Goal: Task Accomplishment & Management: Complete application form

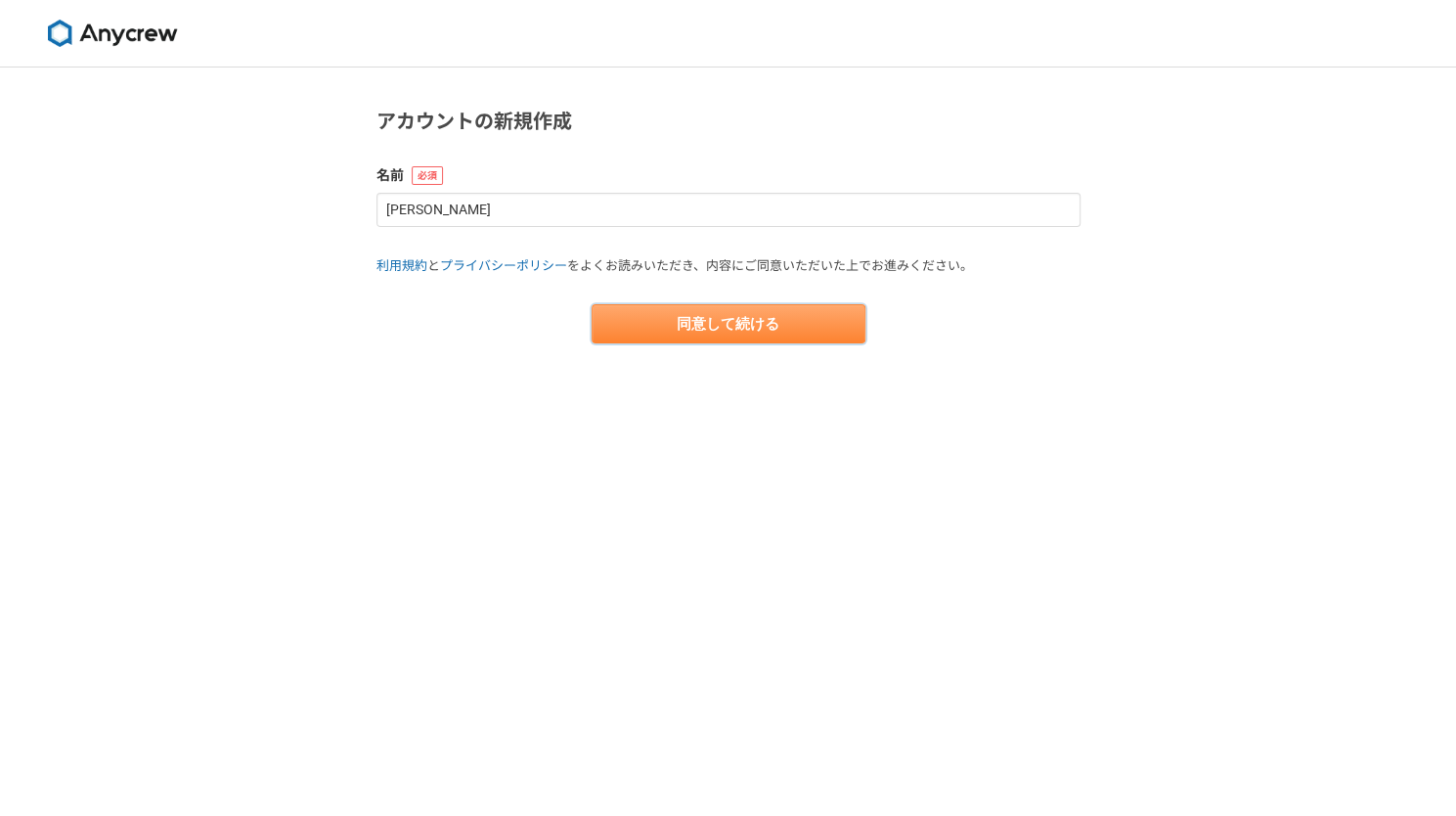
click at [722, 321] on button "同意して続ける" at bounding box center [728, 324] width 274 height 40
select select "13"
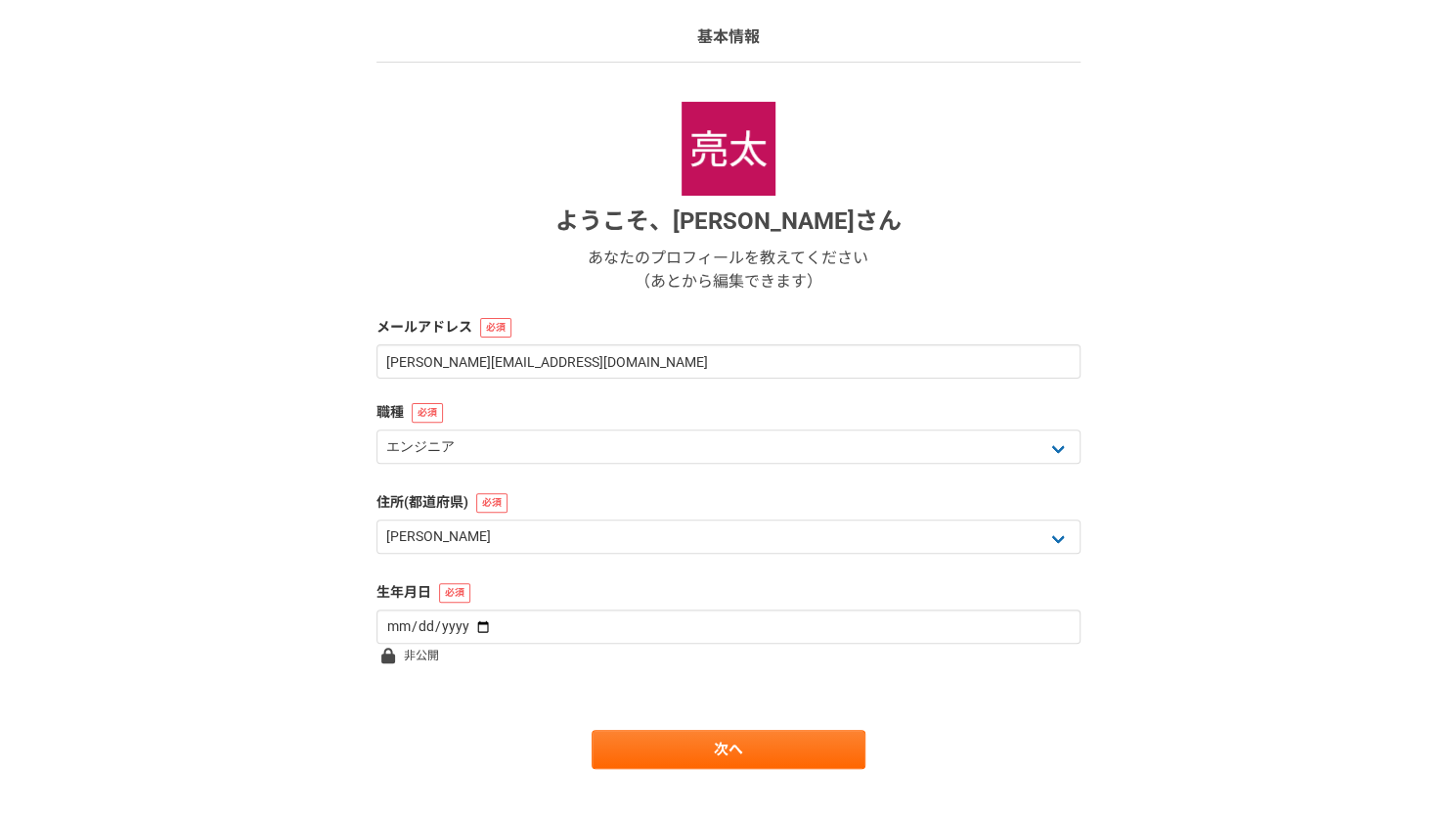
scroll to position [158, 0]
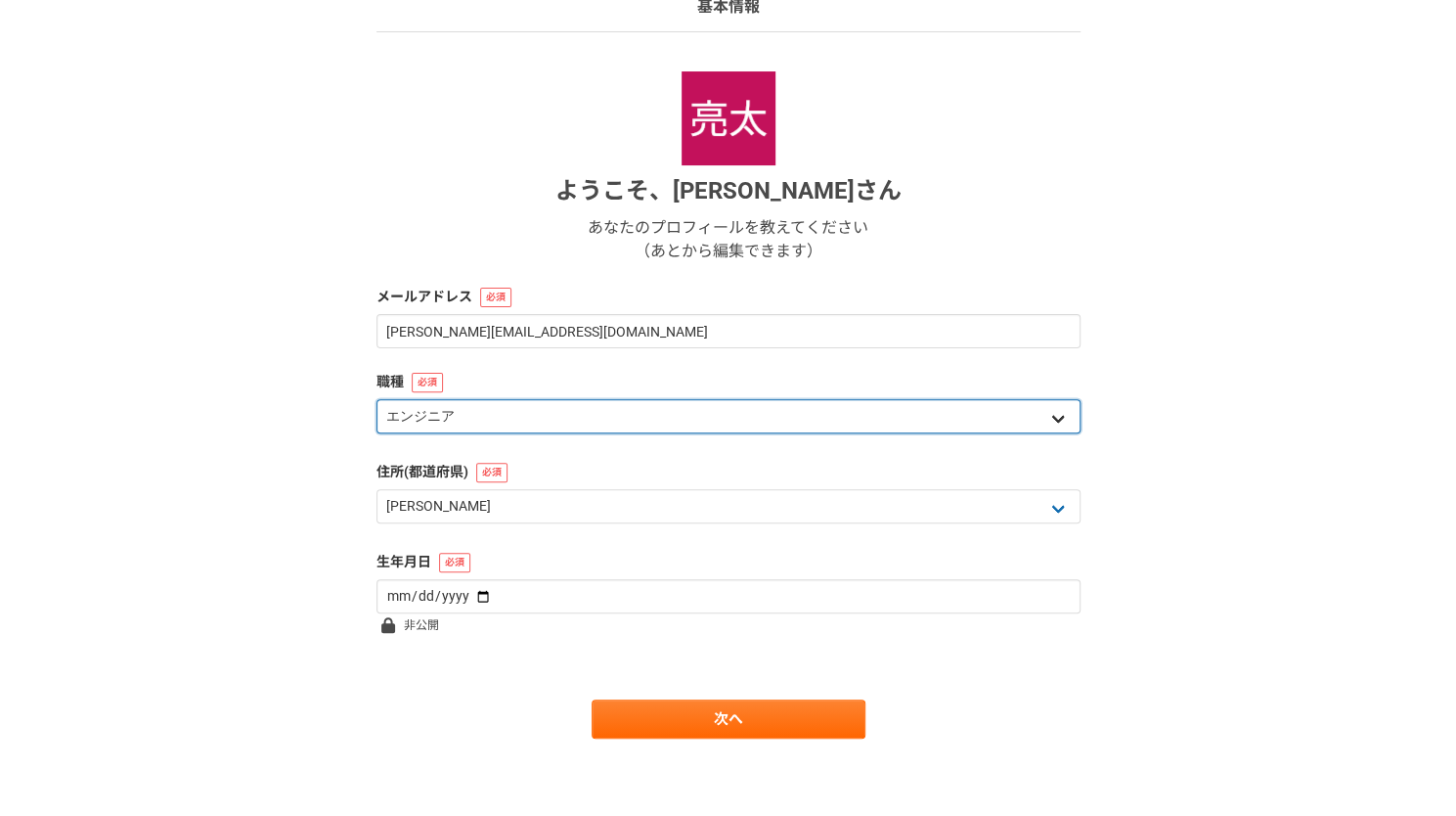
click at [619, 421] on select "エンジニア デザイナー ライター 営業 マーケティング 企画・事業開発 バックオフィス その他" at bounding box center [728, 416] width 704 height 35
select select "6"
click at [376, 399] on select "エンジニア デザイナー ライター 営業 マーケティング 企画・事業開発 バックオフィス その他" at bounding box center [728, 416] width 704 height 35
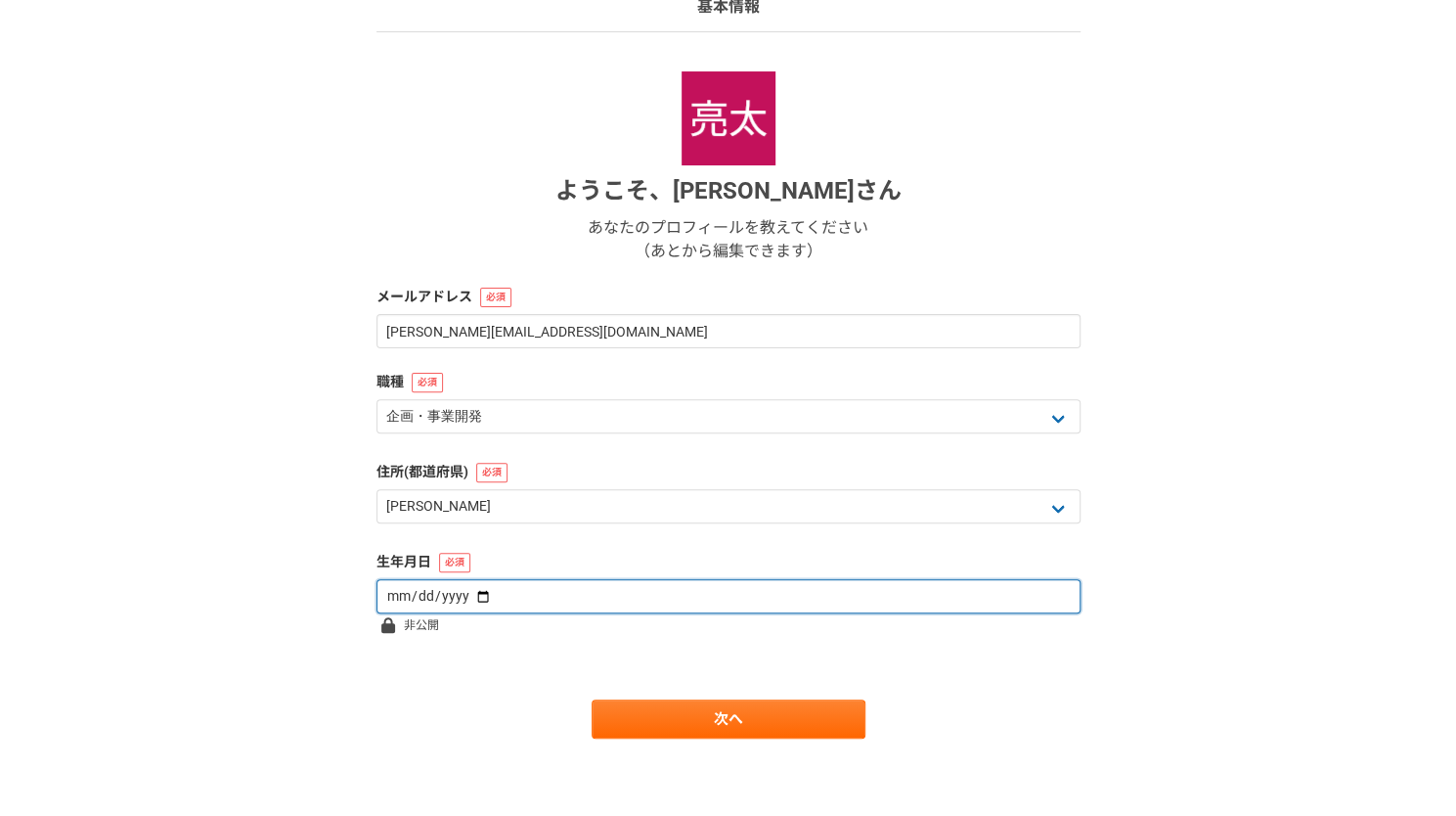
click at [501, 592] on input "date" at bounding box center [728, 596] width 704 height 35
click at [415, 588] on input "date" at bounding box center [728, 596] width 704 height 35
type input "[DATE]"
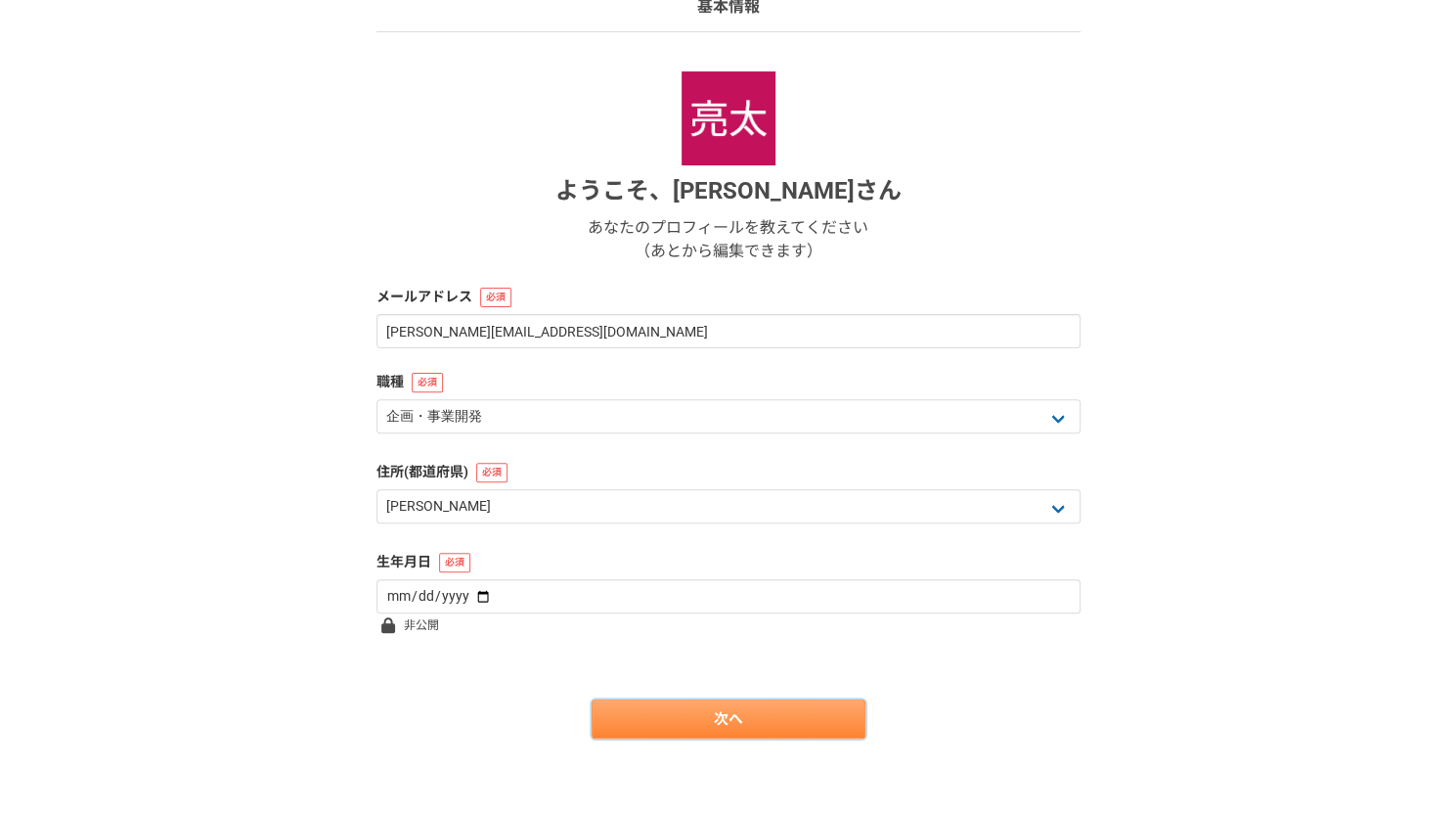
click at [714, 707] on link "次へ" at bounding box center [728, 719] width 274 height 40
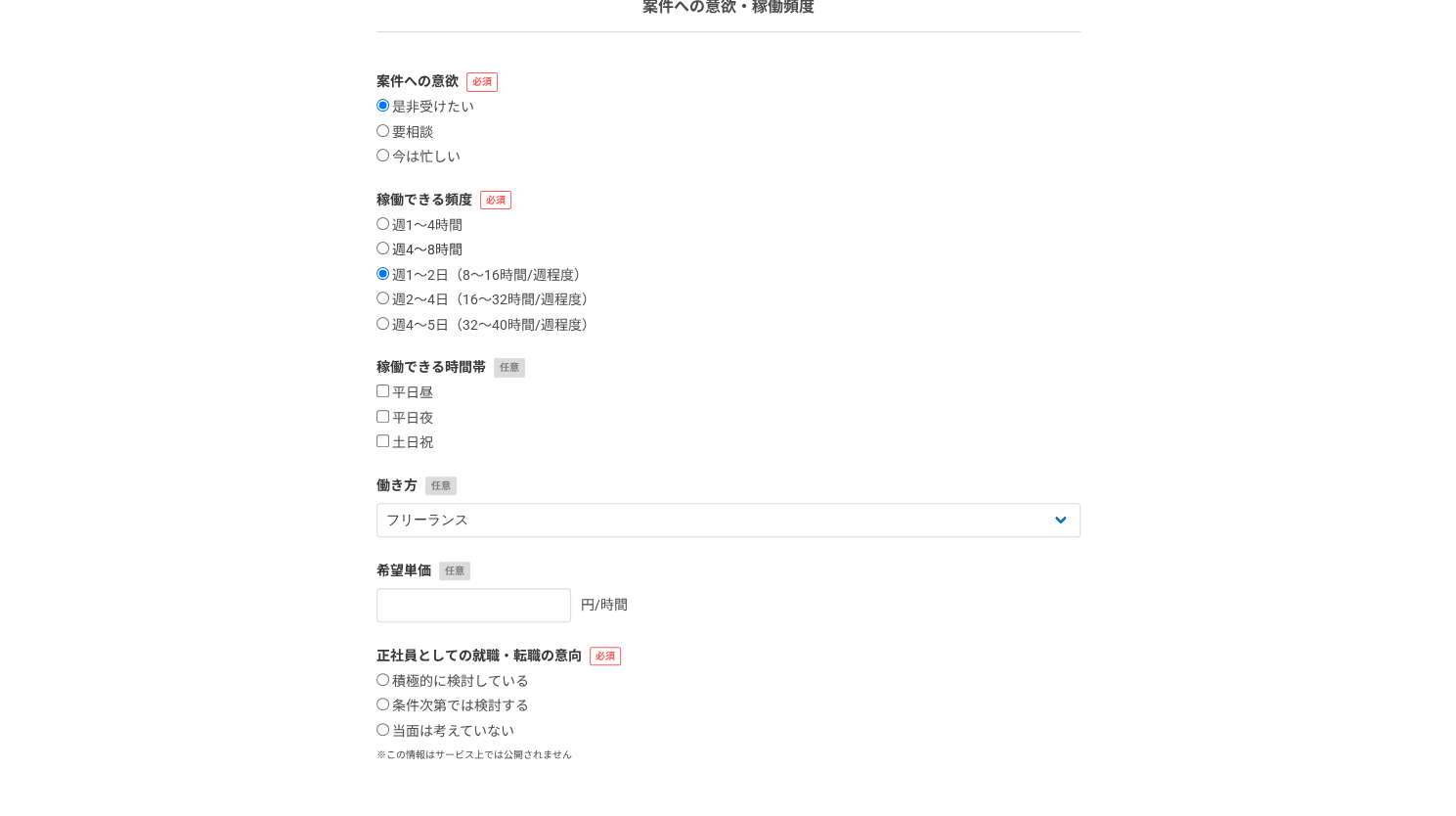
click at [449, 251] on label "週4〜8時間" at bounding box center [419, 251] width 86 height 18
click at [389, 251] on input "週4〜8時間" at bounding box center [382, 248] width 13 height 13
radio input "true"
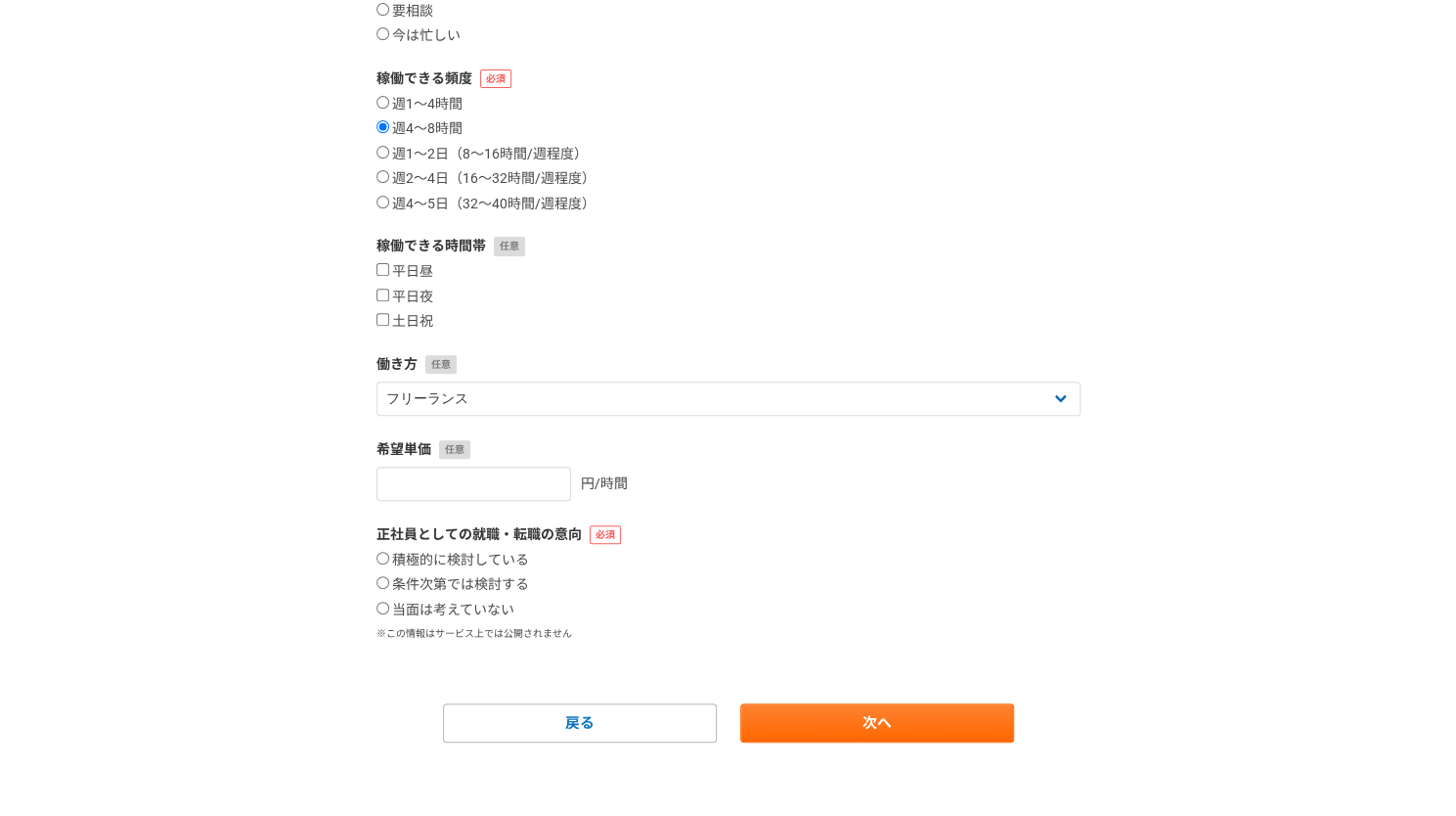
scroll to position [284, 0]
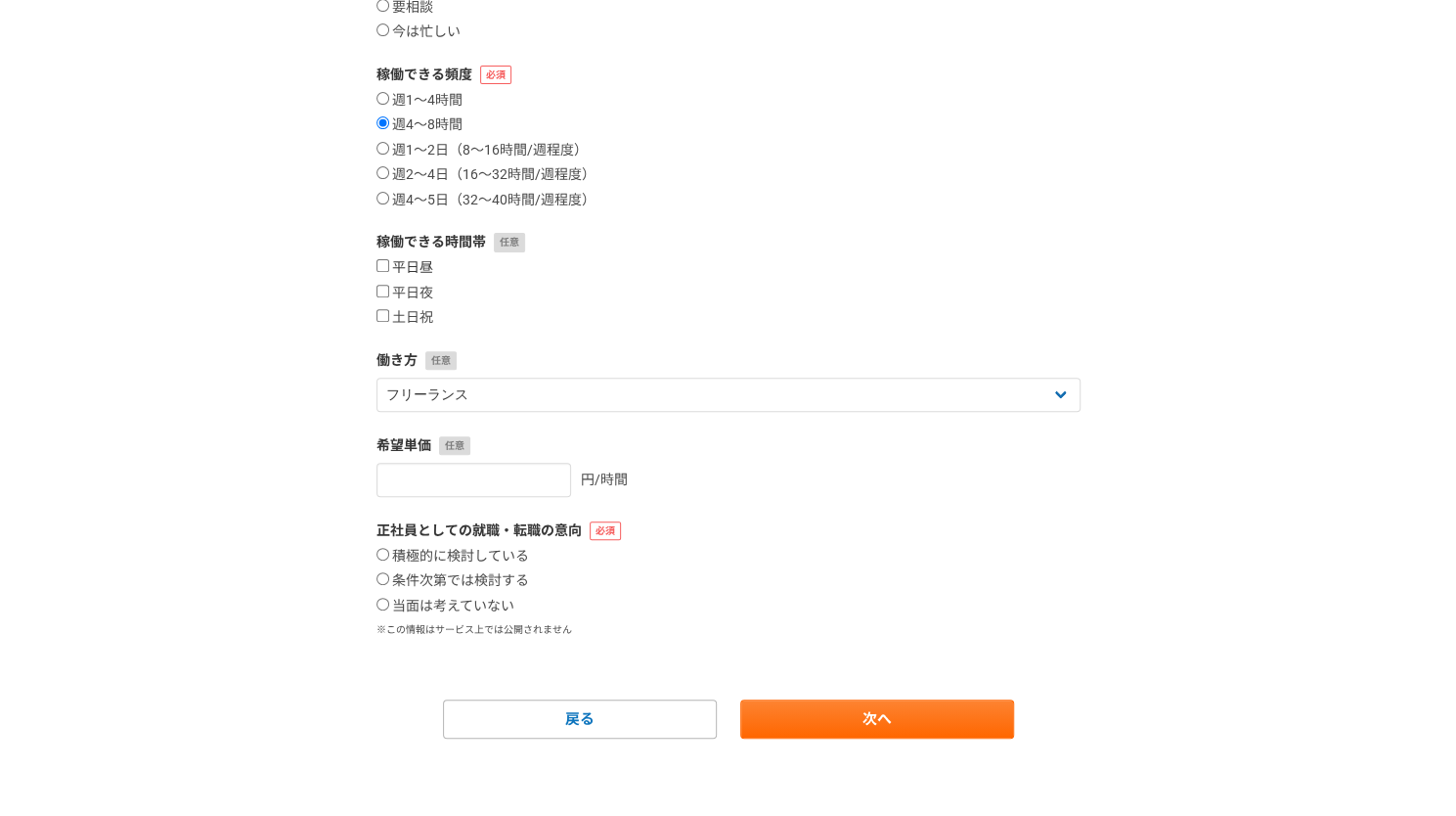
click at [421, 271] on label "平日昼" at bounding box center [404, 268] width 56 height 18
click at [389, 271] on input "平日昼" at bounding box center [382, 265] width 13 height 13
checkbox input "true"
click at [419, 293] on label "平日夜" at bounding box center [404, 293] width 56 height 18
click at [389, 293] on input "平日夜" at bounding box center [382, 290] width 13 height 13
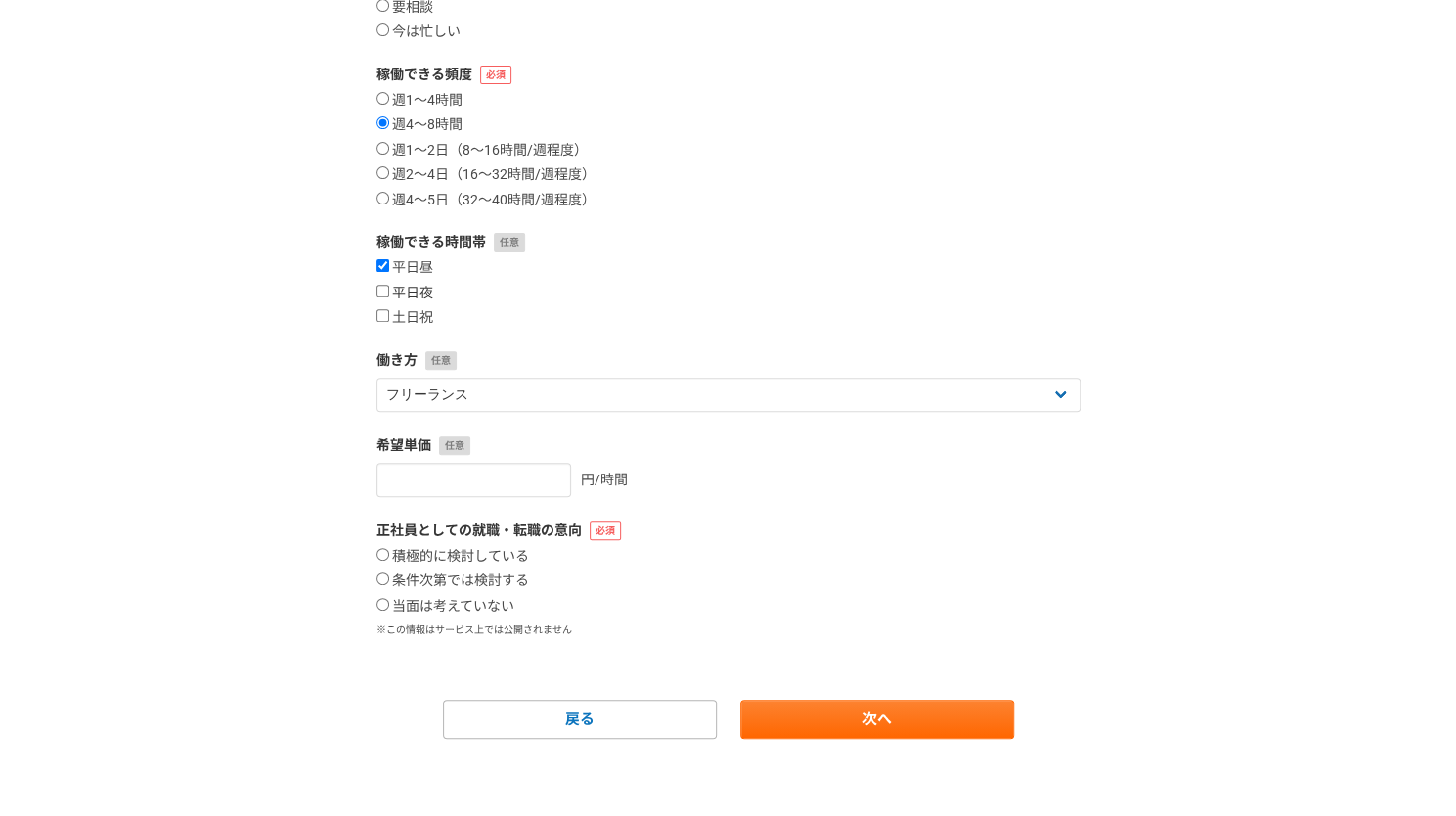
checkbox input "true"
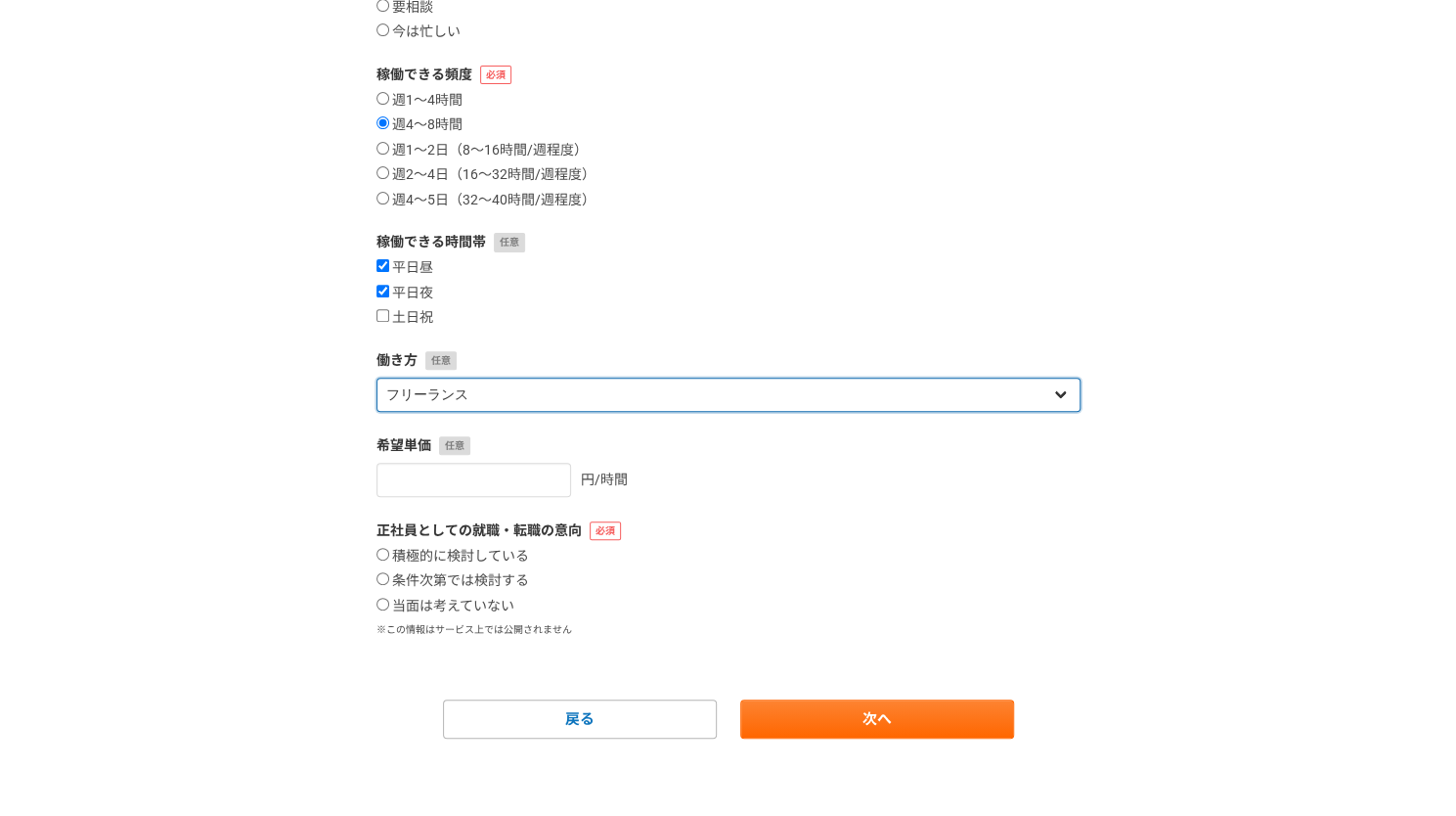
click at [610, 400] on select "フリーランス 副業 その他" at bounding box center [728, 394] width 704 height 35
select select "sidejob"
click at [376, 377] on select "フリーランス 副業 その他" at bounding box center [728, 394] width 704 height 35
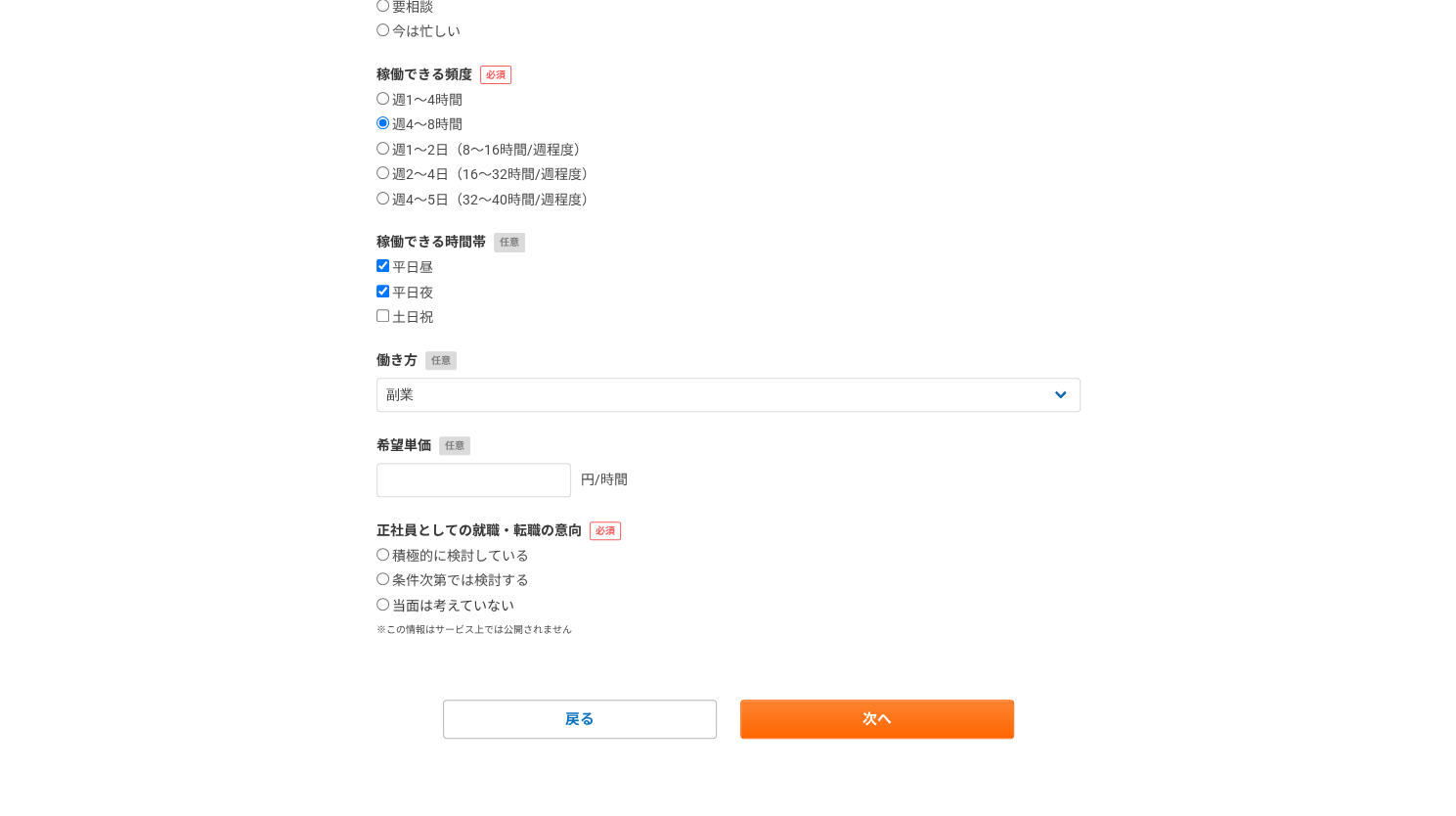
click at [489, 600] on label "当面は考えていない" at bounding box center [445, 607] width 138 height 18
click at [389, 600] on input "当面は考えていない" at bounding box center [382, 604] width 13 height 13
radio input "true"
click at [846, 710] on link "次へ" at bounding box center [877, 719] width 274 height 40
select select
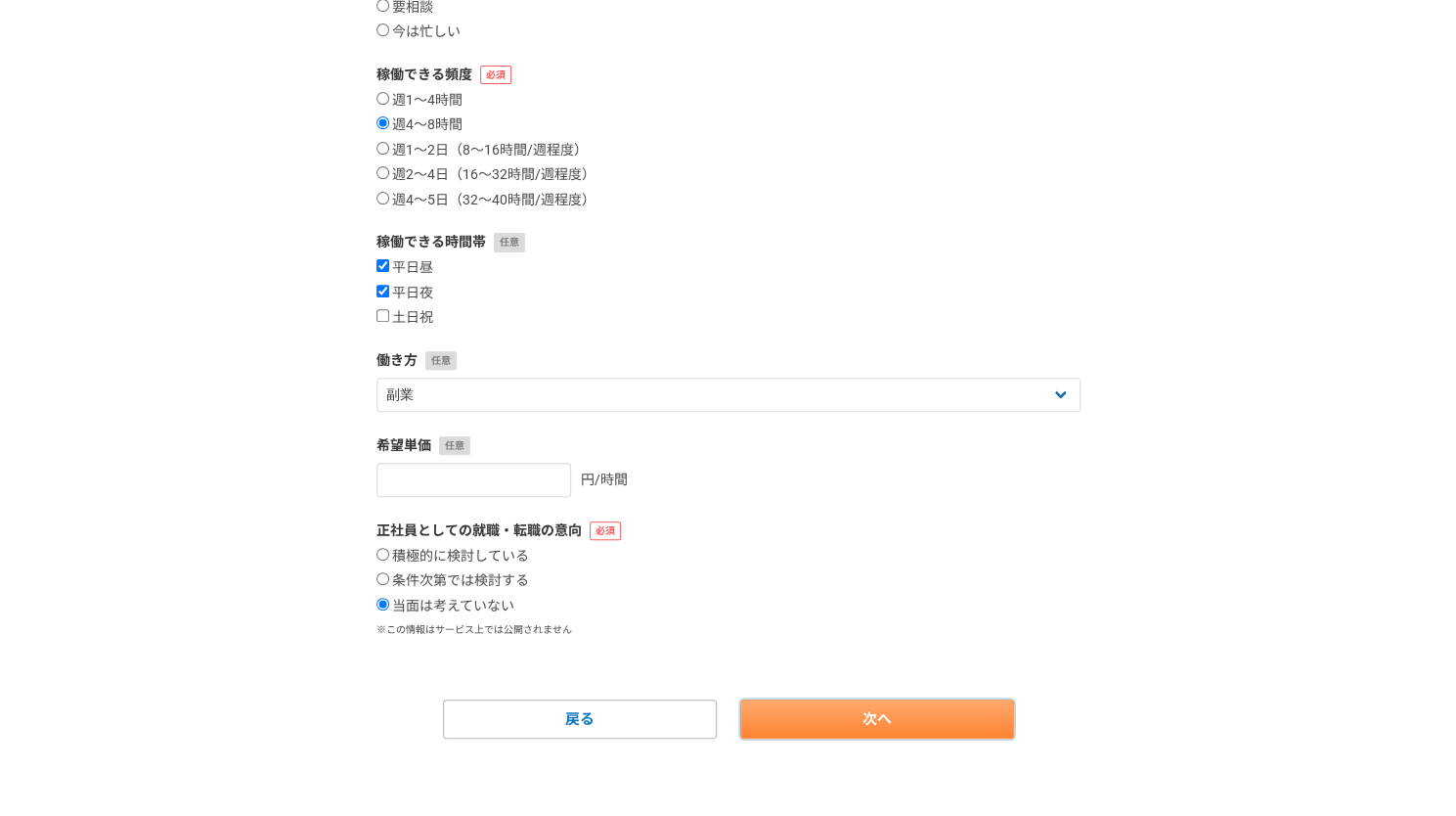
select select
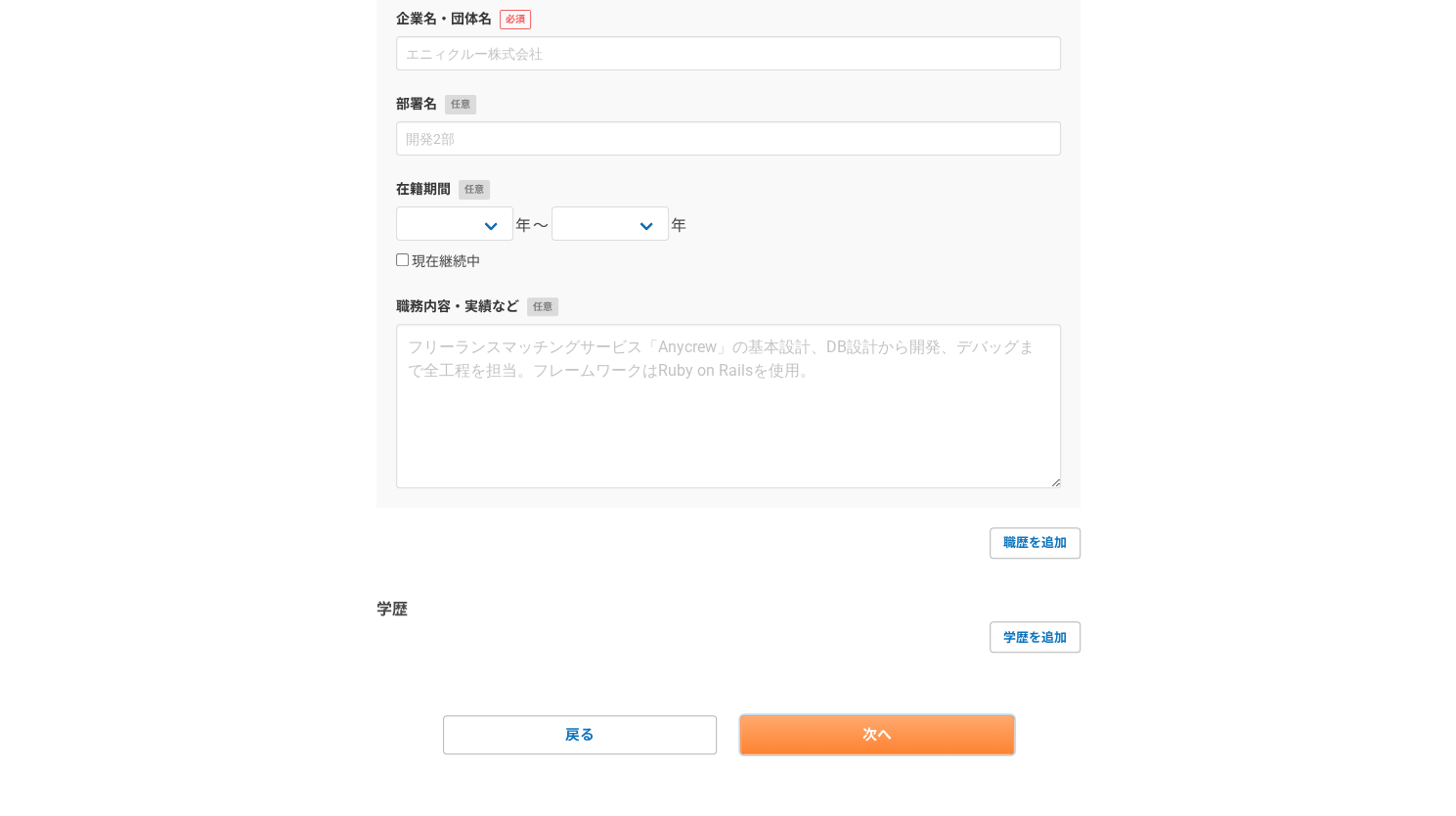
scroll to position [0, 0]
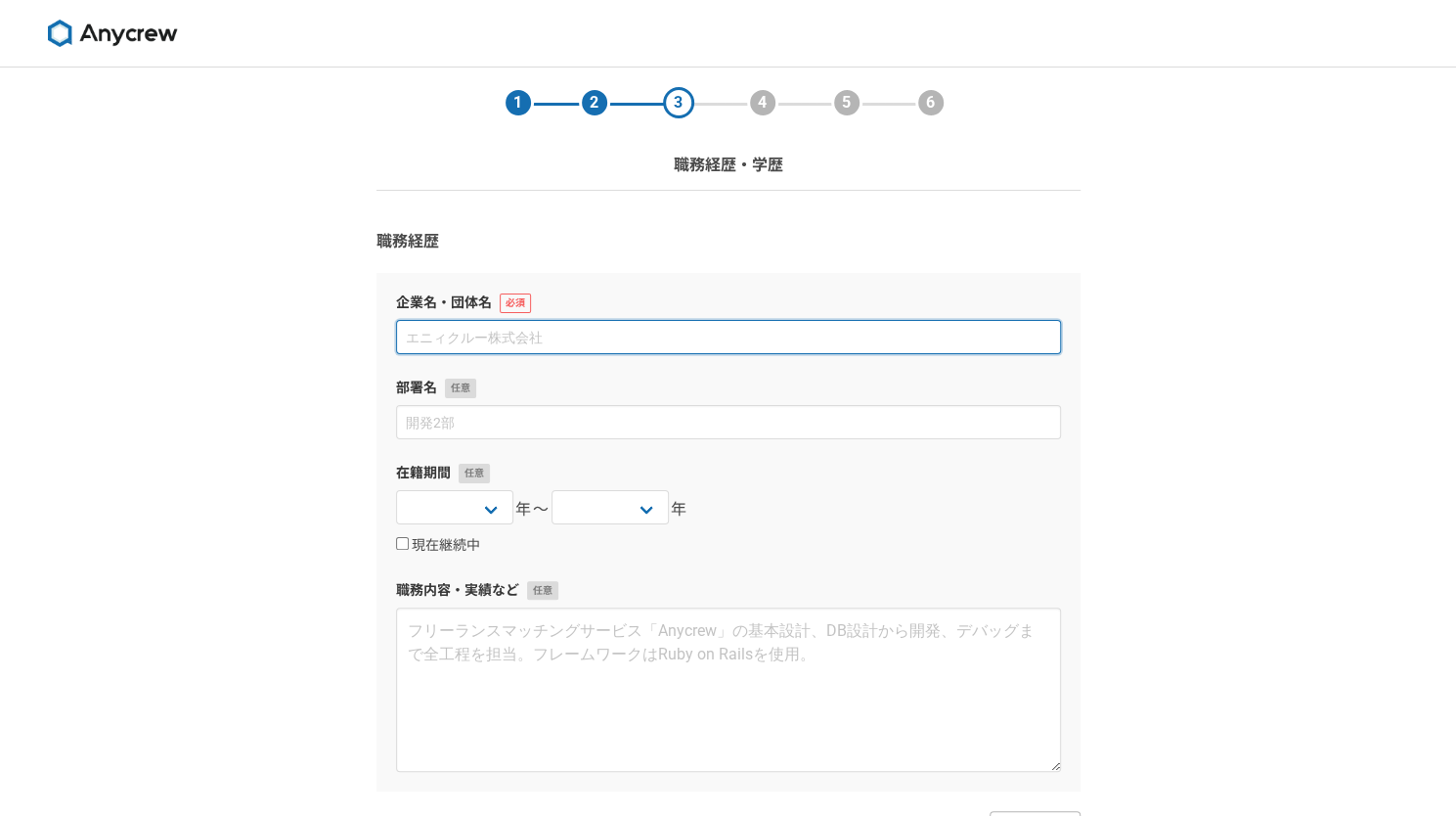
click at [607, 344] on input at bounding box center [728, 337] width 665 height 35
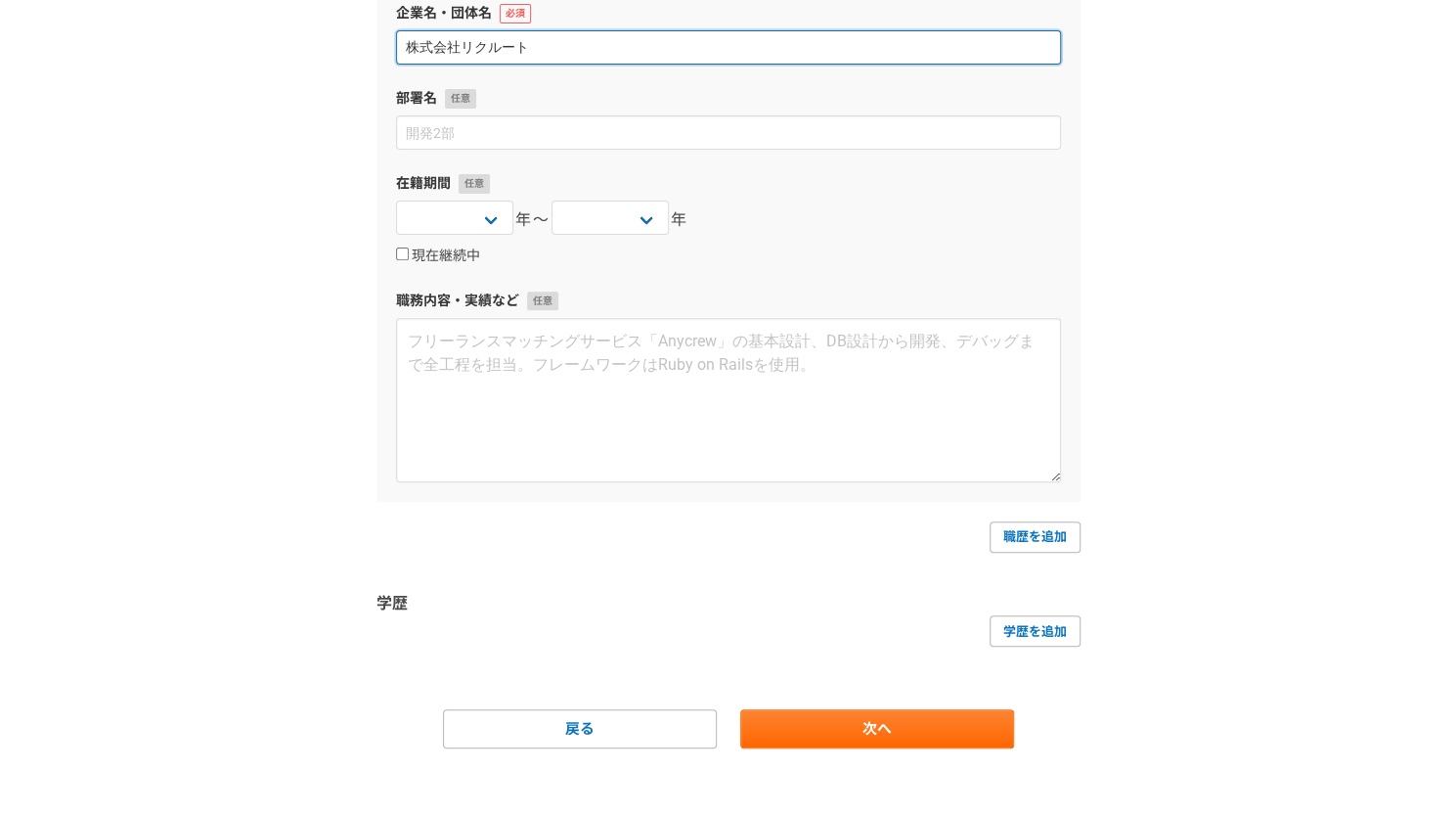
scroll to position [299, 0]
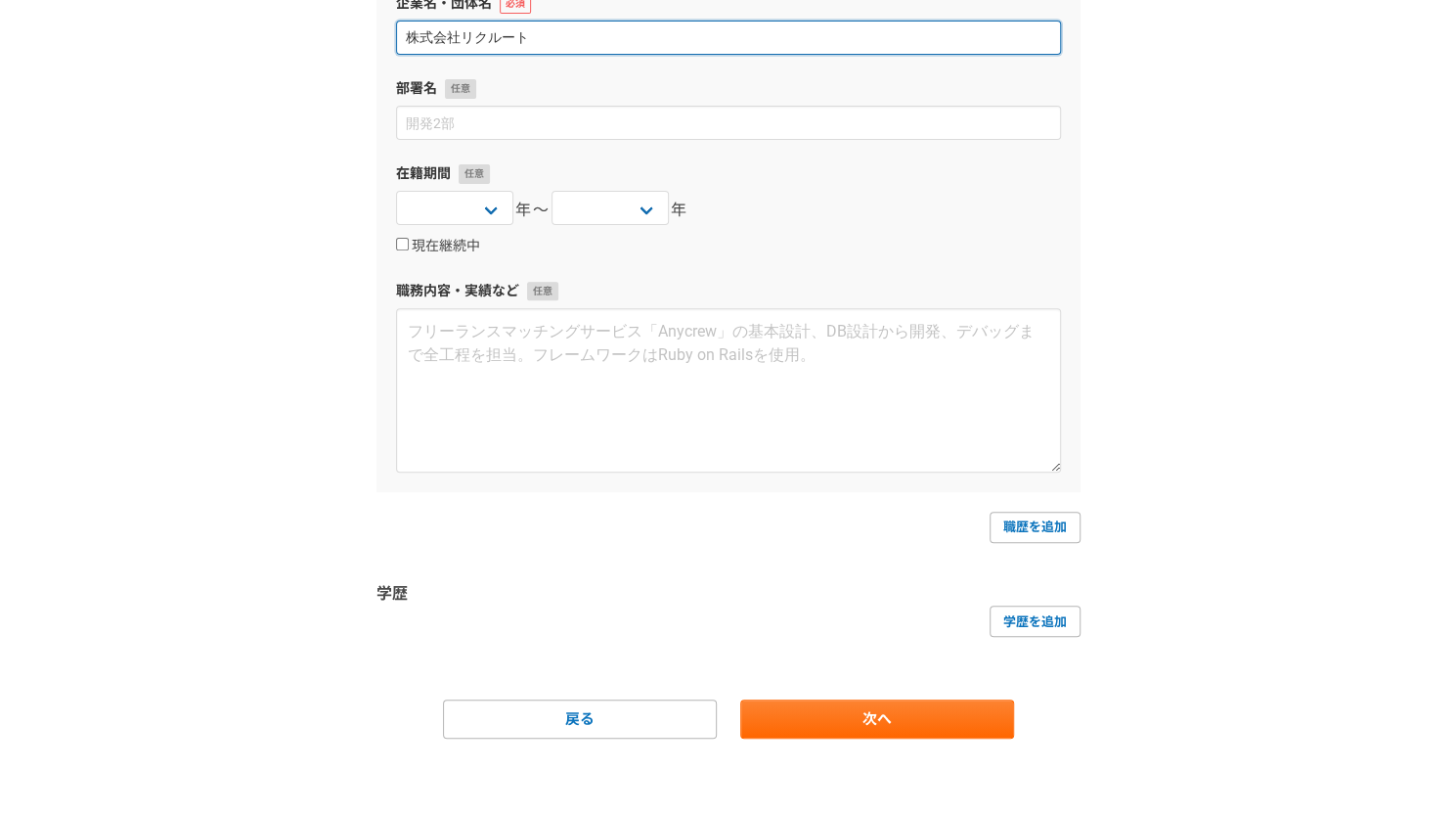
type input "株式会社リクルート"
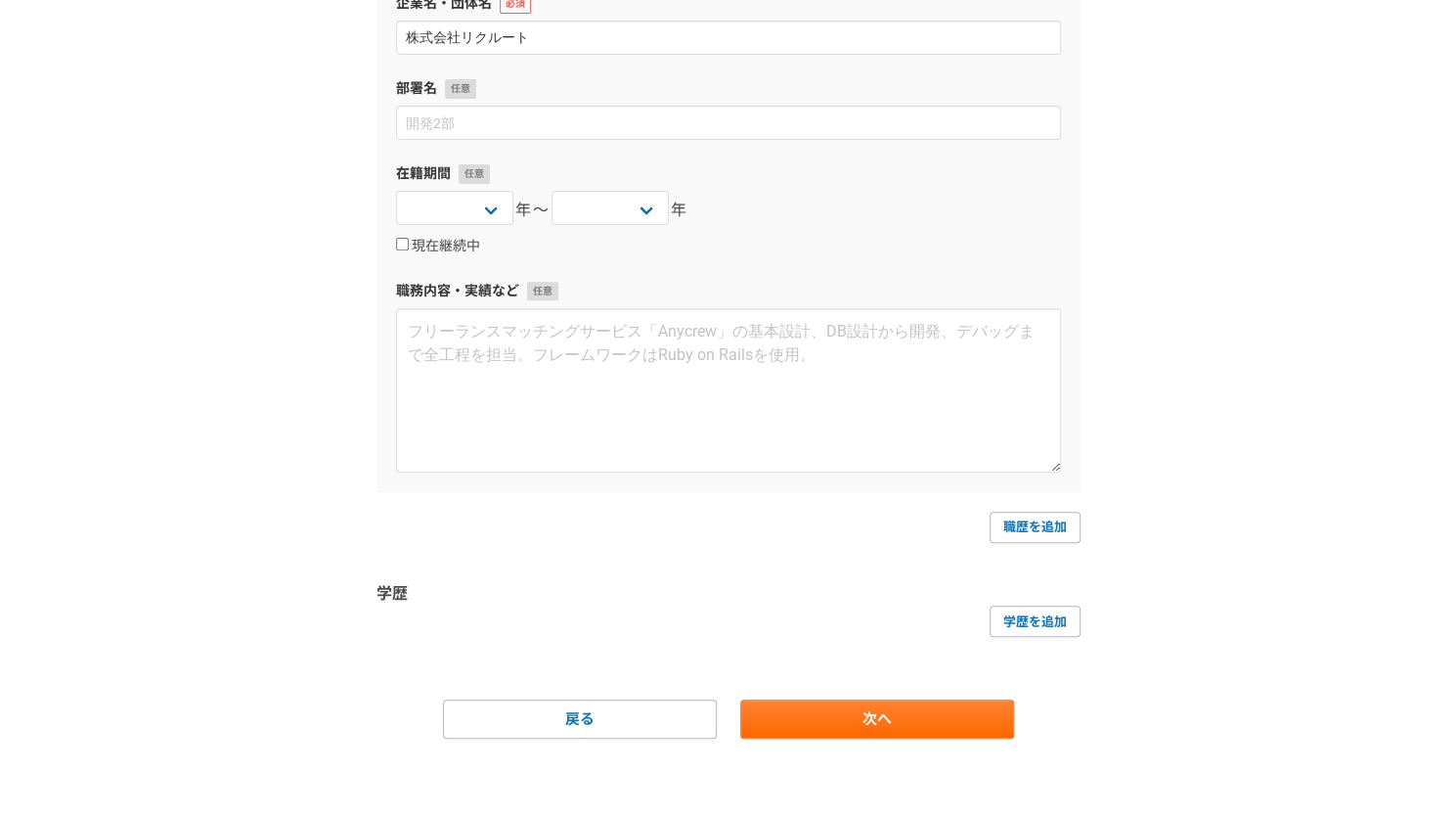
click at [455, 254] on div "現在継続中" at bounding box center [728, 246] width 665 height 24
click at [453, 246] on label "現在継続中" at bounding box center [438, 247] width 84 height 18
click at [409, 246] on input "現在継続中" at bounding box center [402, 244] width 13 height 13
checkbox input "true"
click at [490, 207] on select "2025 2024 2023 2022 2021 2020 2019 2018 2017 2016 2015 2014 2013 2012 2011 2010…" at bounding box center [454, 207] width 118 height 35
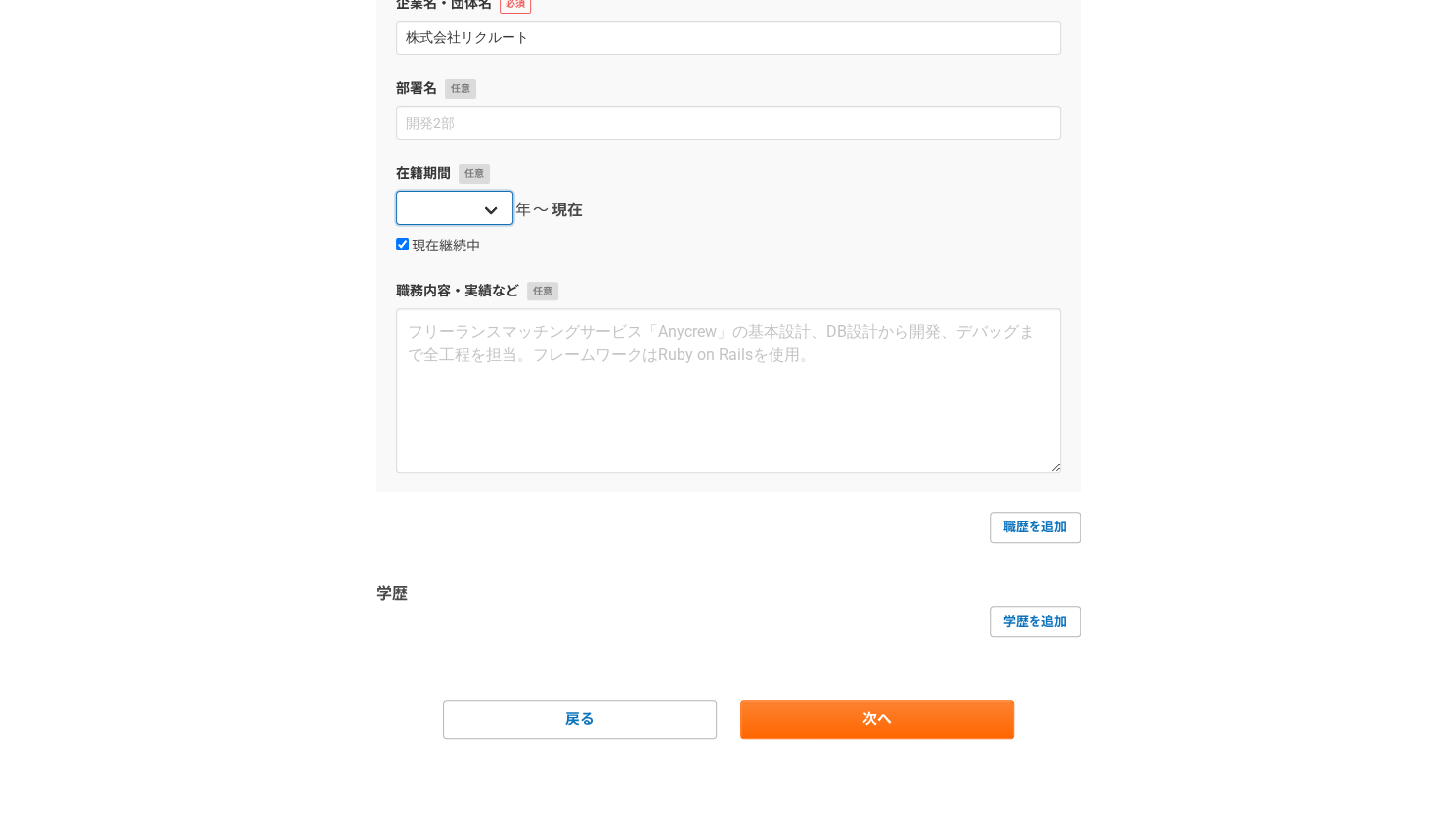
select select "2024"
click at [396, 191] on select "2025 2024 2023 2022 2021 2020 2019 2018 2017 2016 2015 2014 2013 2012 2011 2010…" at bounding box center [454, 207] width 118 height 35
click at [332, 295] on div "1 2 3 4 5 6 職務経歴・学歴 職務経歴 企業名・団体名 株式会社リクルート 部署名 在籍期間 [DATE] [DATE] [DATE] [DATE]…" at bounding box center [728, 292] width 1456 height 1049
click at [865, 710] on link "次へ" at bounding box center [877, 719] width 274 height 40
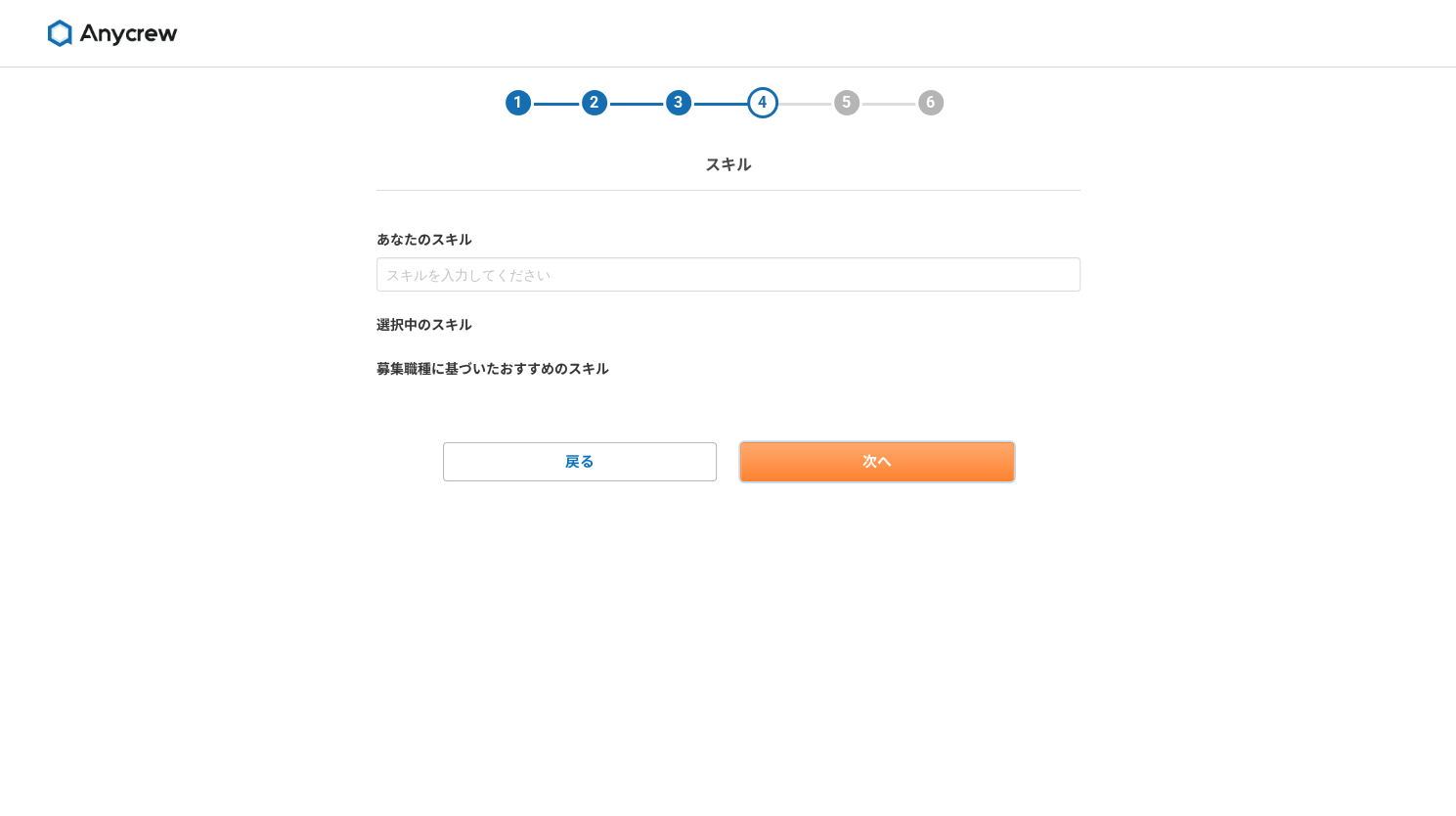
scroll to position [0, 0]
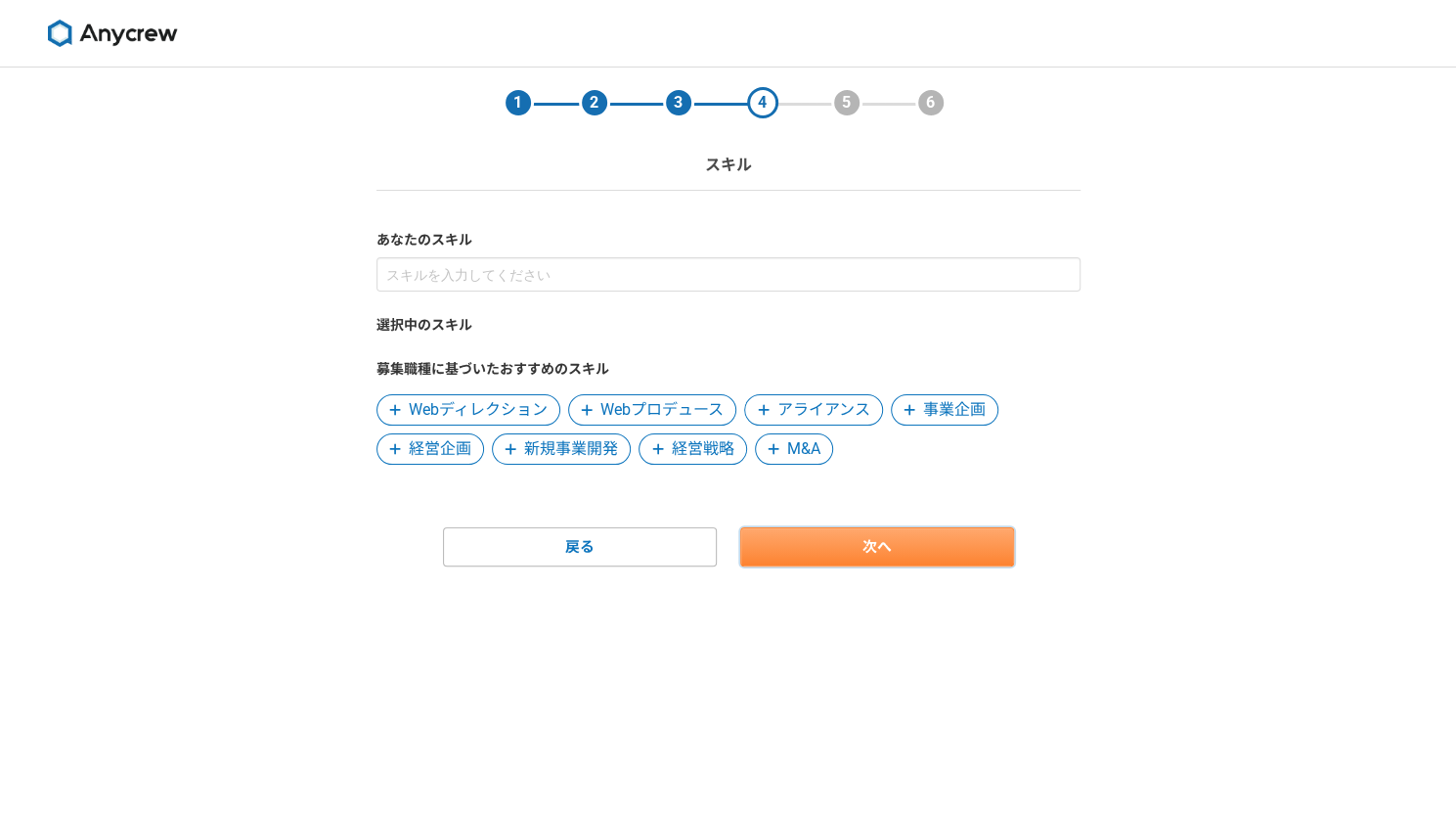
click at [828, 541] on link "次へ" at bounding box center [877, 547] width 274 height 40
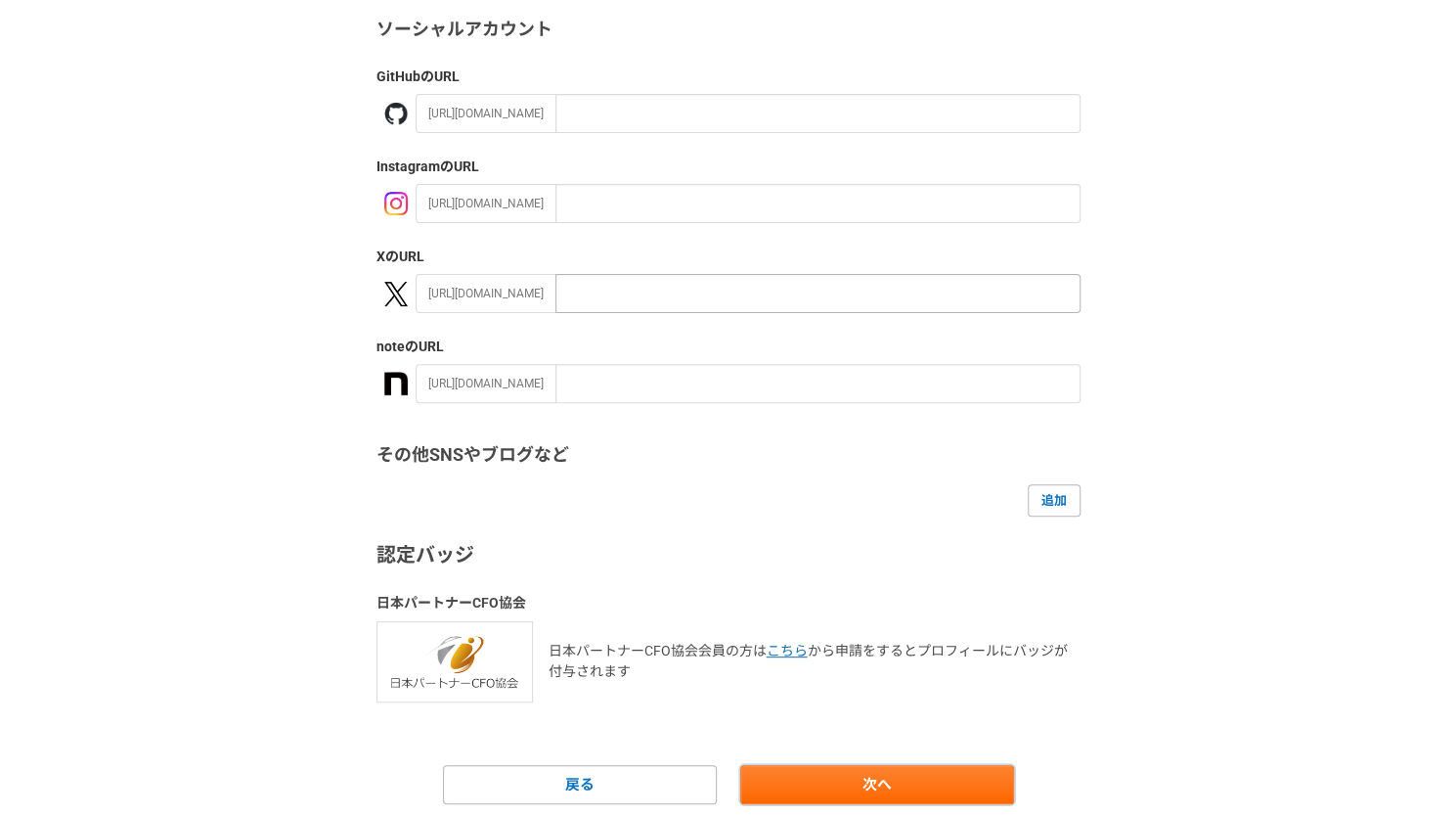
scroll to position [258, 0]
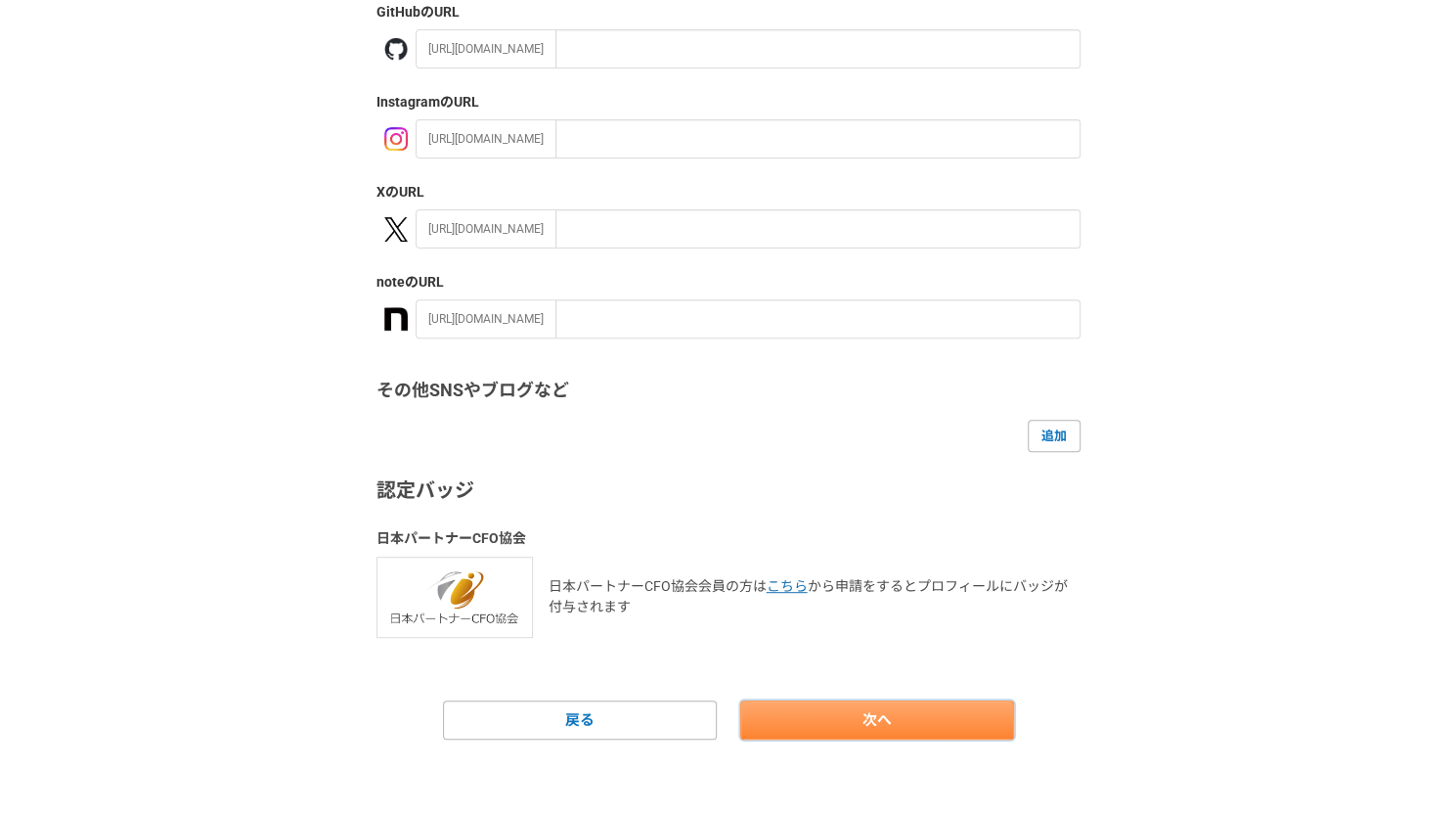
click at [874, 717] on link "次へ" at bounding box center [877, 720] width 274 height 40
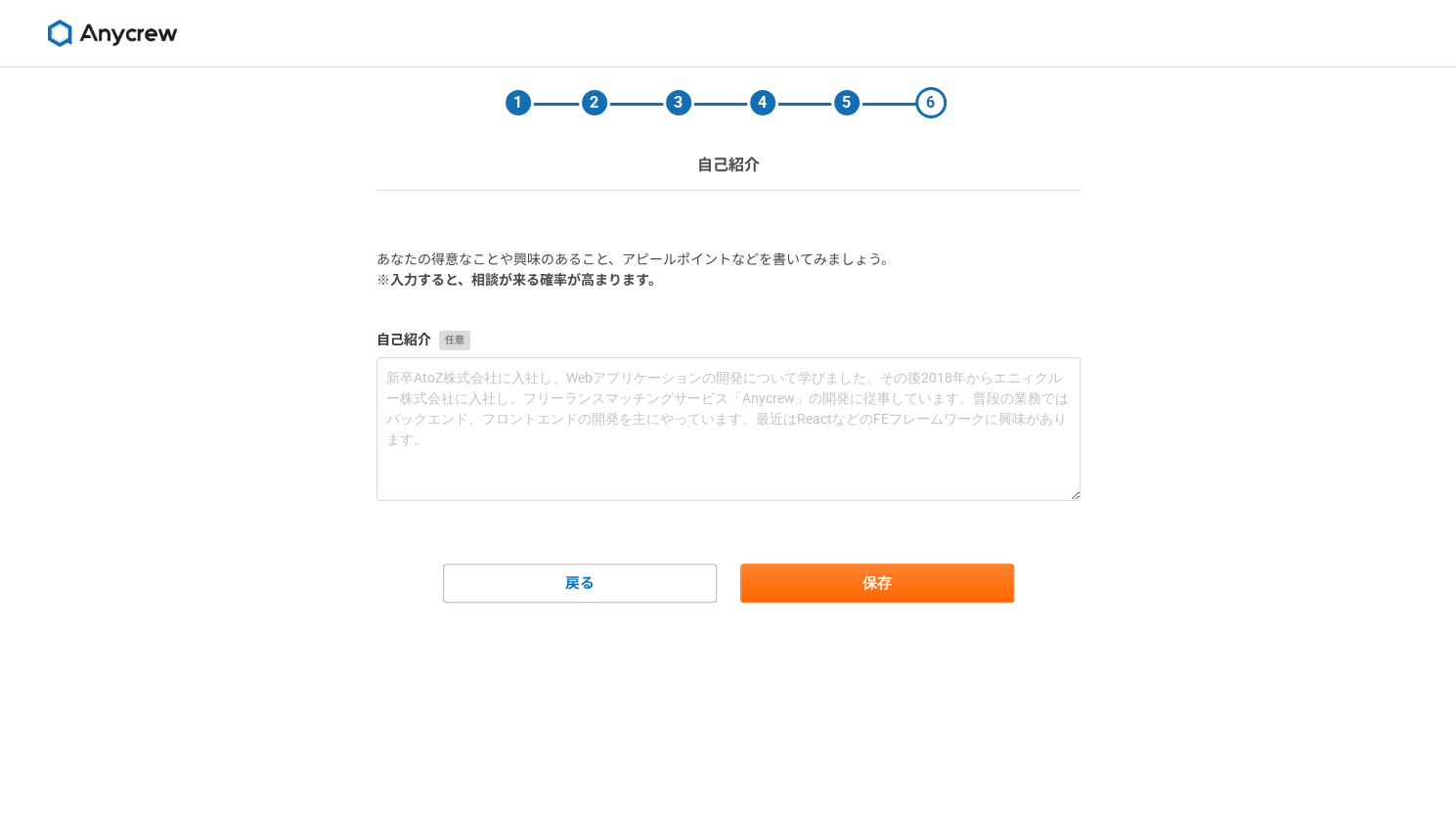
scroll to position [0, 0]
click at [849, 600] on button "保存" at bounding box center [877, 583] width 274 height 40
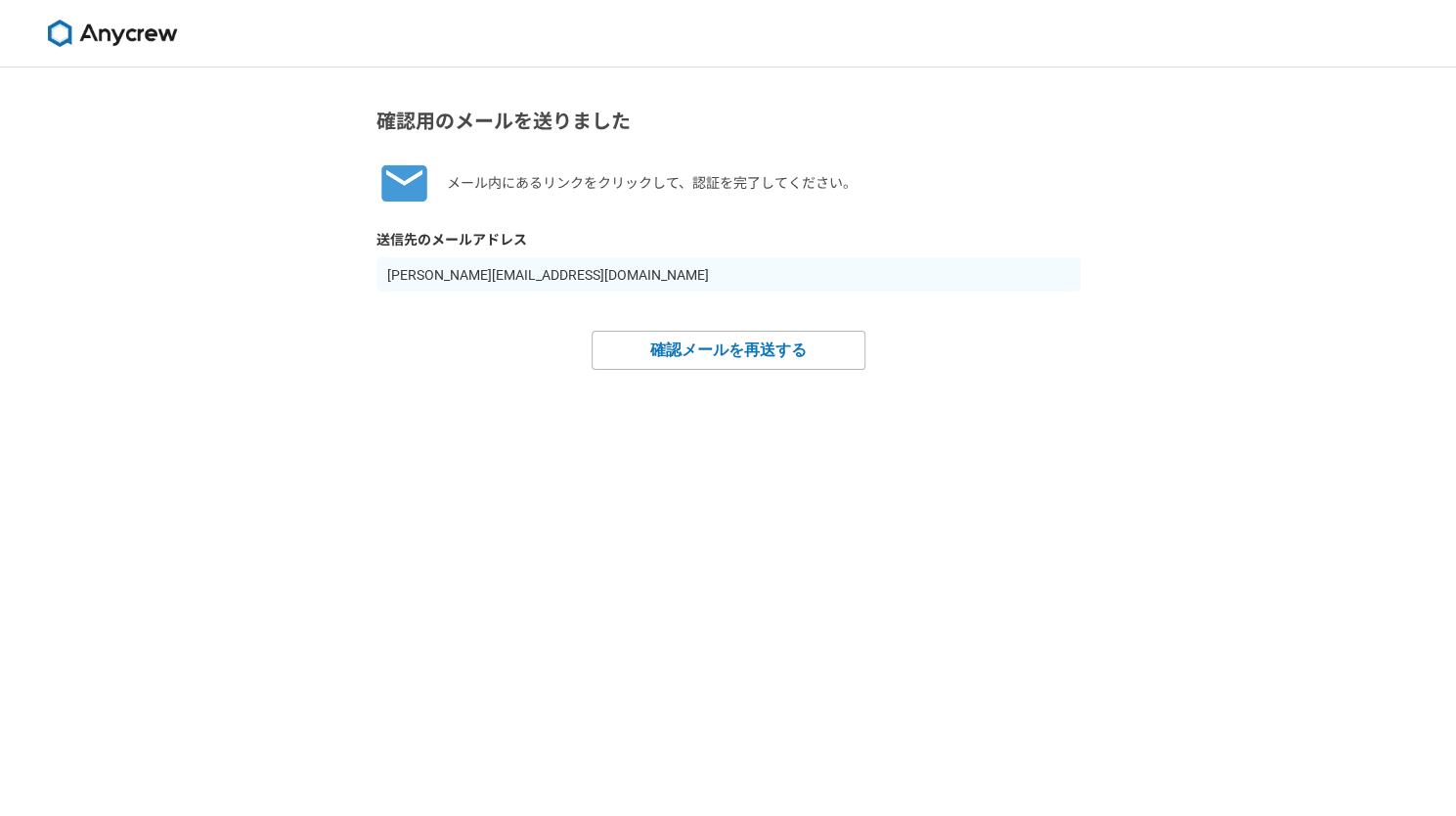
click at [136, 38] on img at bounding box center [113, 34] width 147 height 28
